Goal: Find specific page/section: Find specific page/section

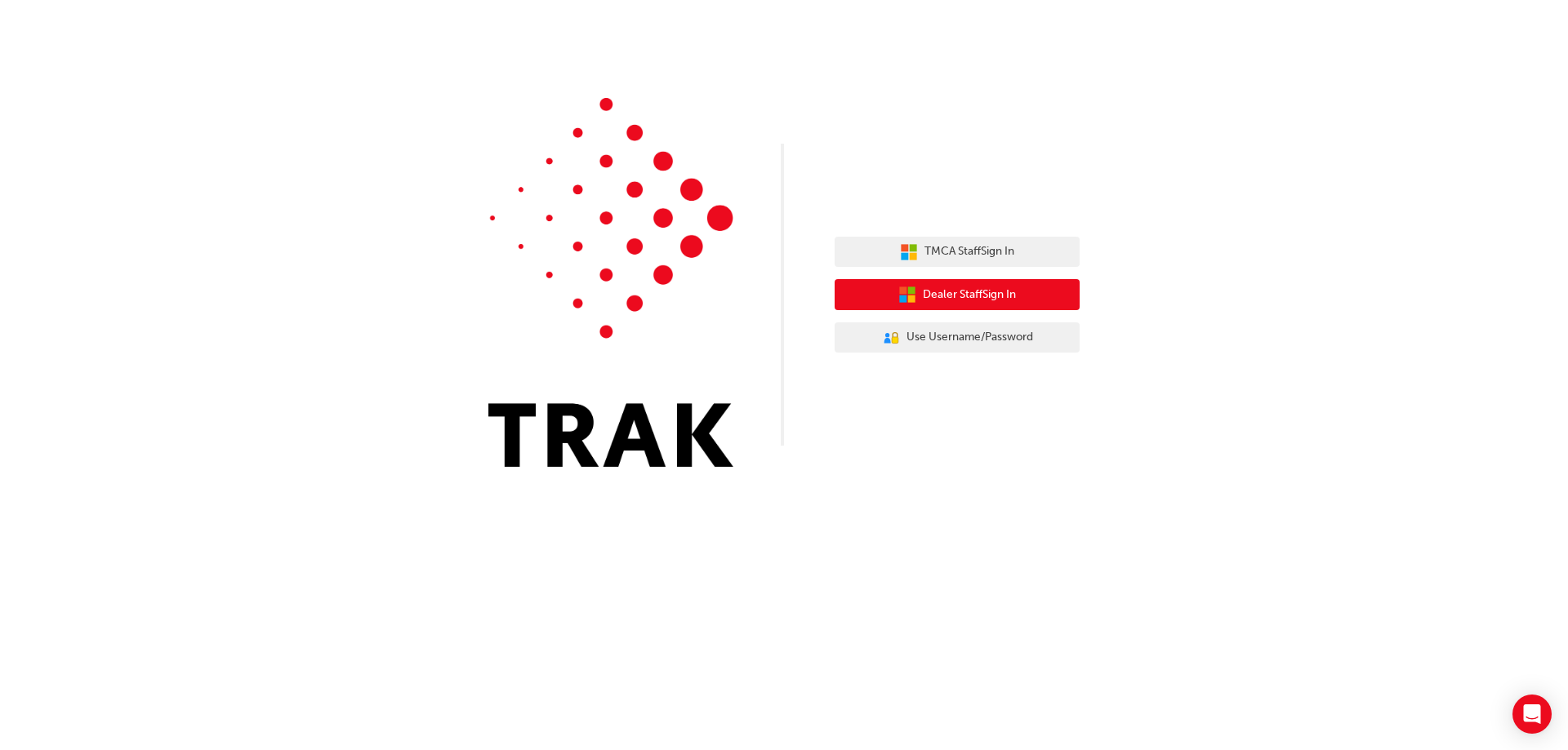
click at [989, 295] on span "Dealer Staff Sign In" at bounding box center [969, 295] width 93 height 19
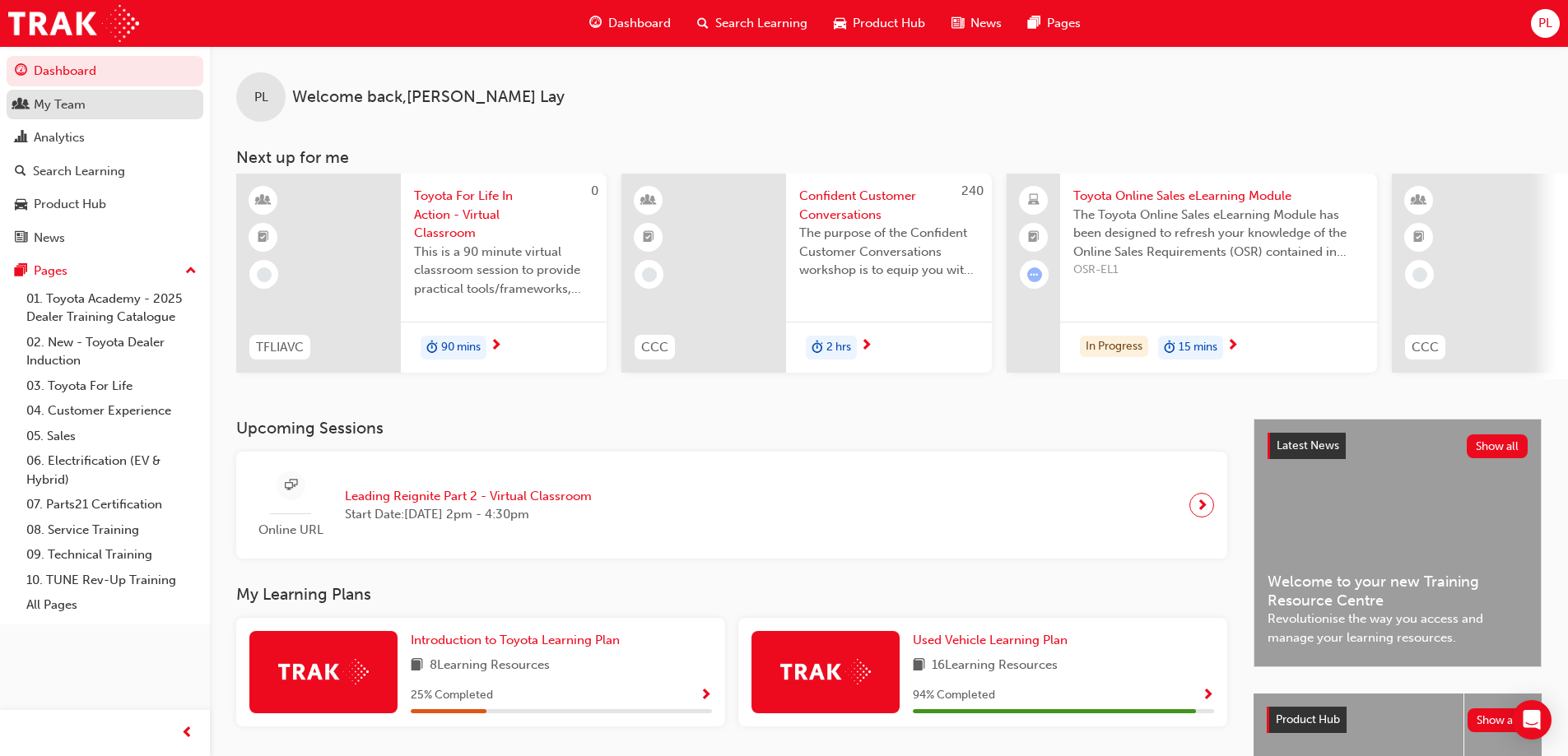
click at [52, 109] on div "My Team" at bounding box center [59, 105] width 52 height 19
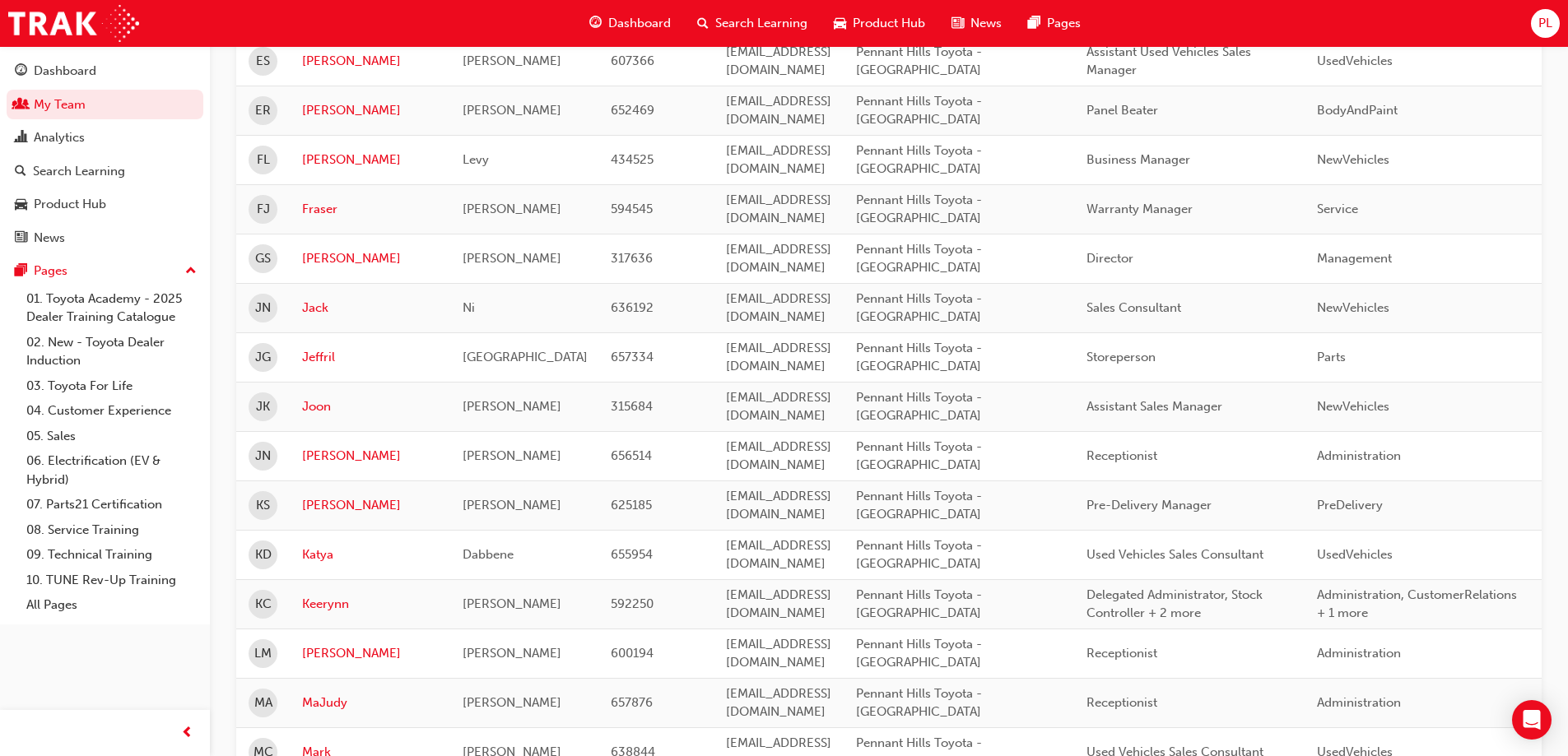
scroll to position [1481, 0]
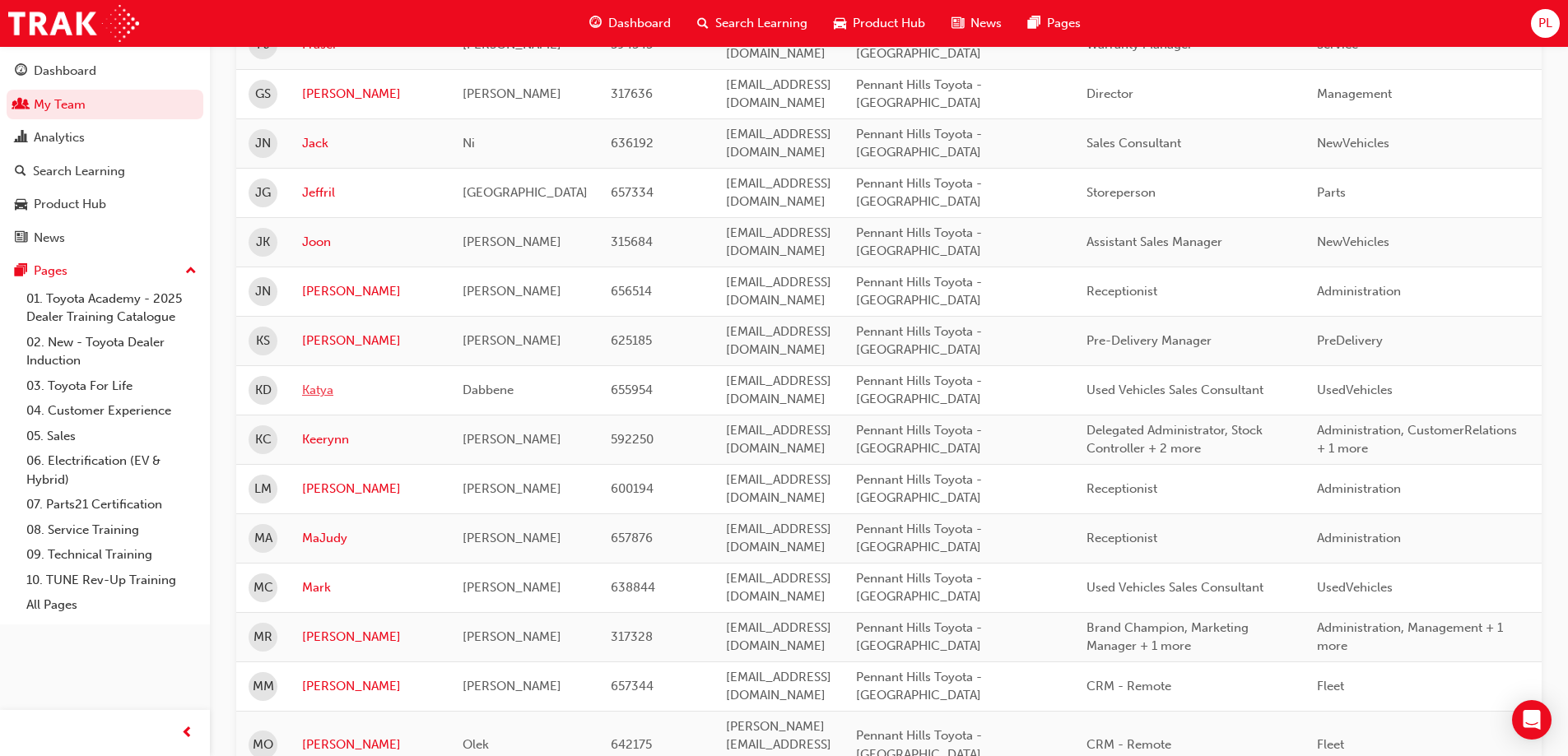
click at [315, 389] on link "Katya" at bounding box center [369, 390] width 136 height 19
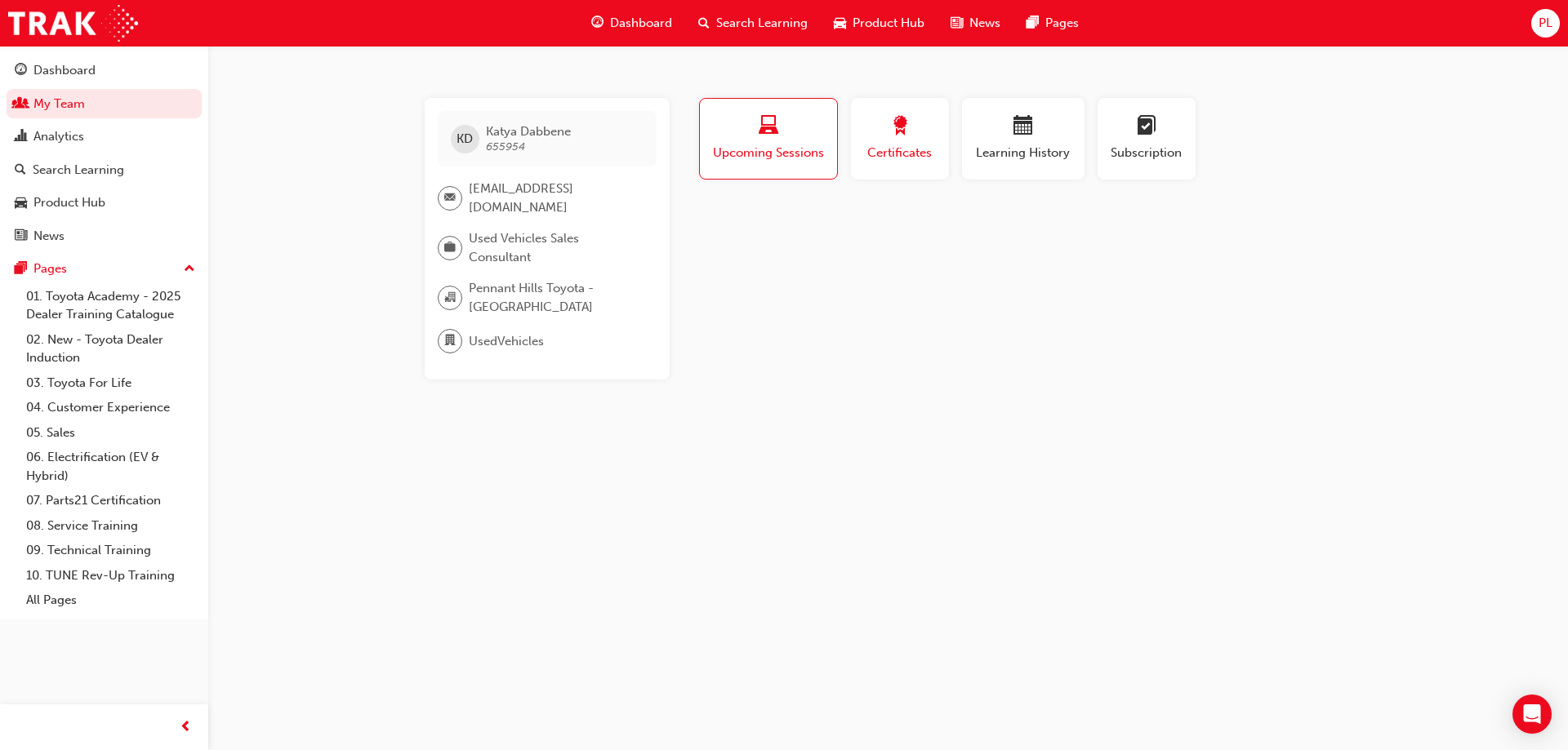
click at [895, 138] on span "award-icon" at bounding box center [900, 126] width 20 height 22
click at [1017, 139] on div "button" at bounding box center [1023, 128] width 98 height 26
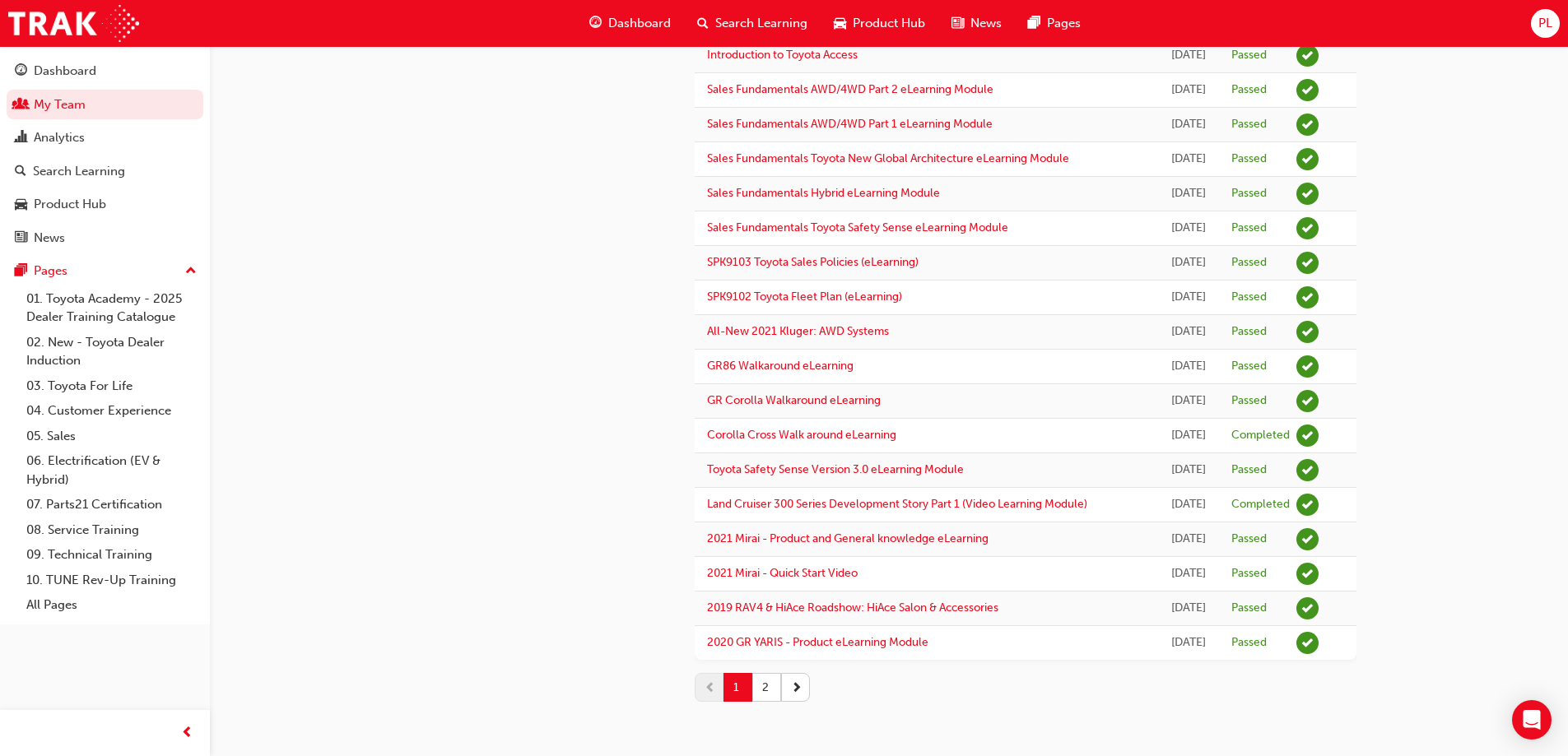
scroll to position [1601, 0]
click at [766, 684] on button "2" at bounding box center [766, 687] width 29 height 29
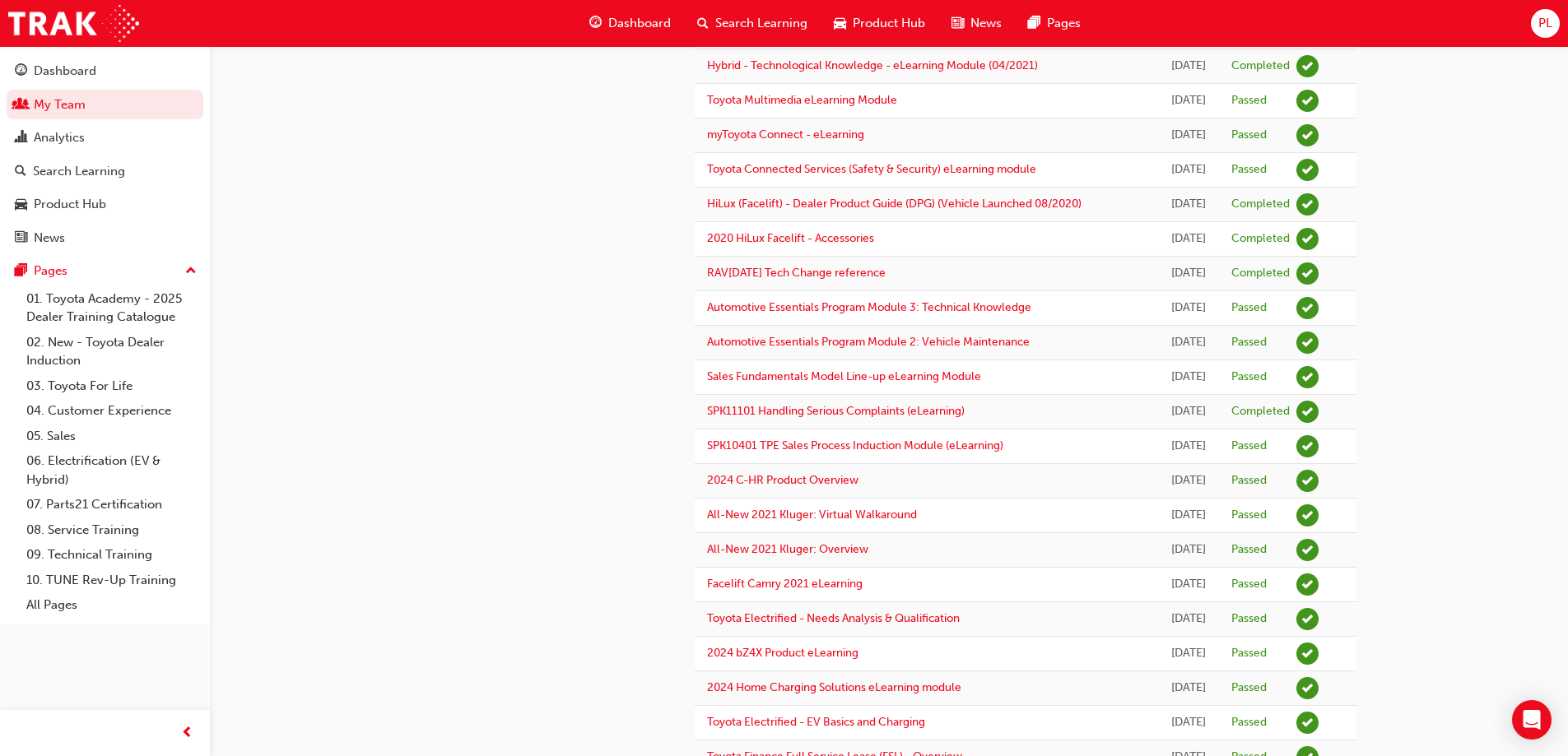
scroll to position [1241, 0]
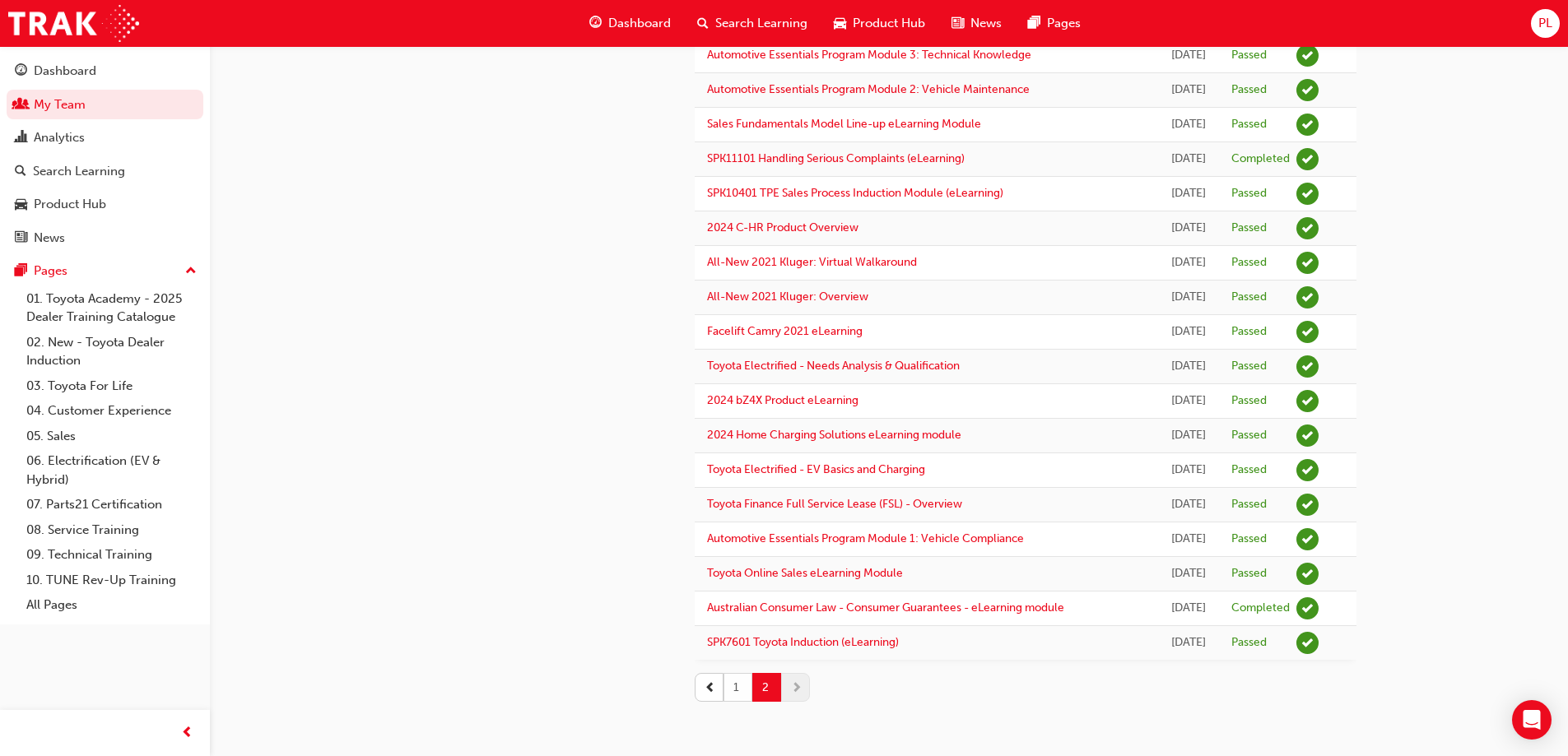
click at [731, 684] on button "1" at bounding box center [738, 687] width 29 height 29
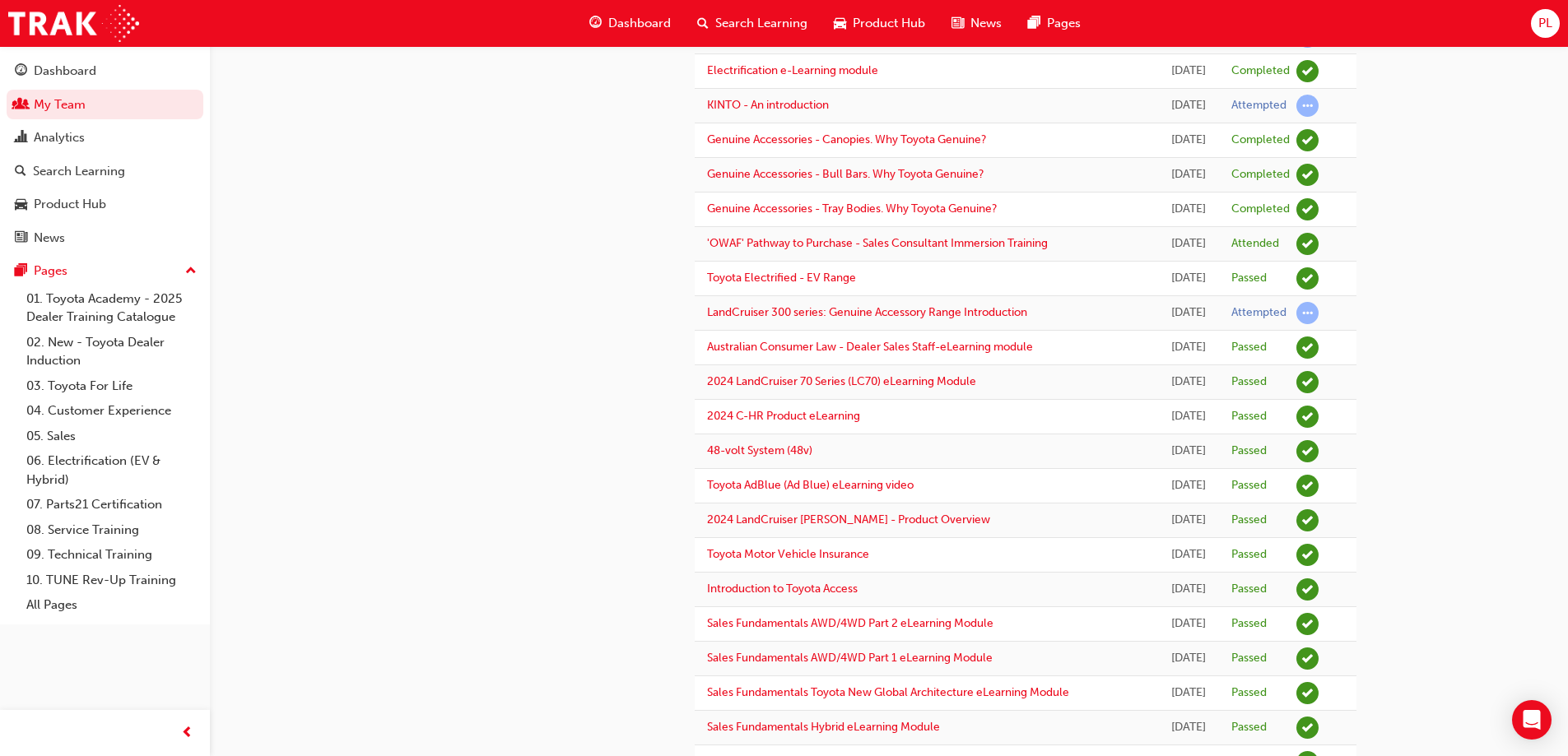
scroll to position [1070, 0]
